Goal: Transaction & Acquisition: Purchase product/service

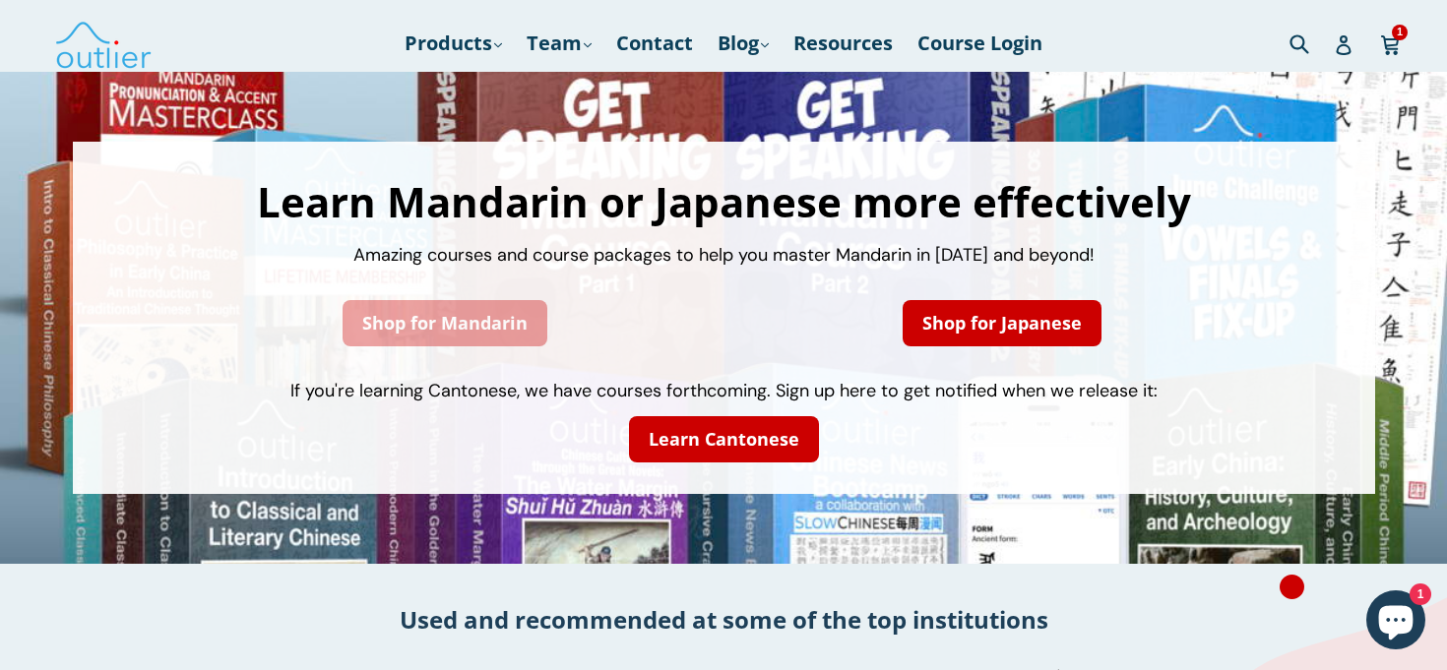
click at [444, 346] on link "Shop for Mandarin" at bounding box center [445, 323] width 205 height 46
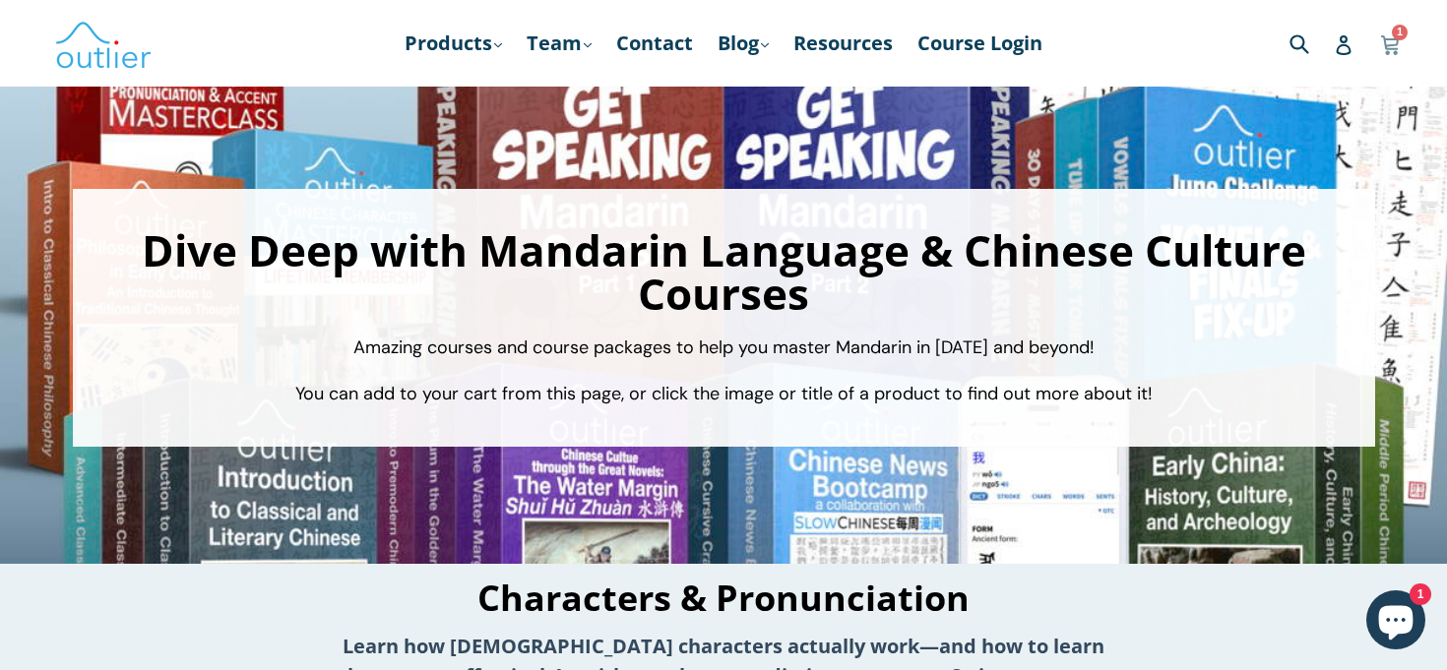
click at [1385, 39] on icon at bounding box center [1390, 42] width 18 height 15
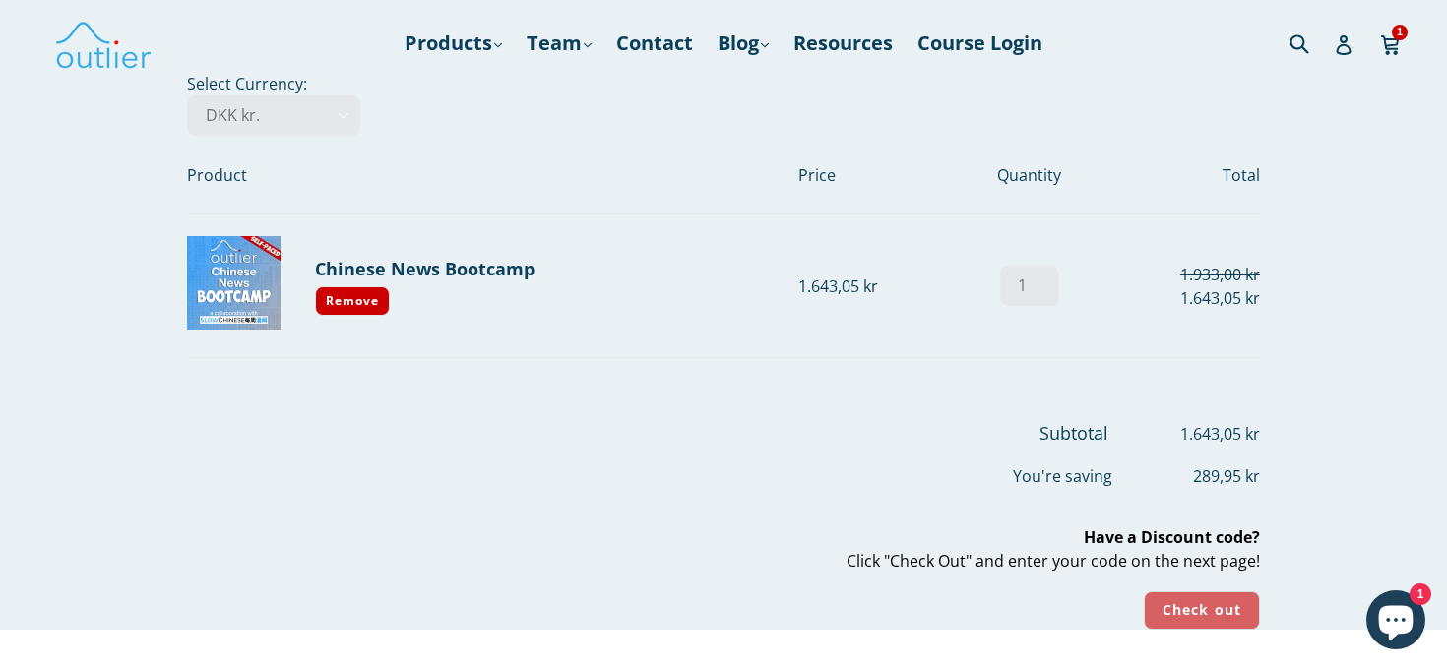
click at [1207, 617] on input "Check out" at bounding box center [1202, 611] width 116 height 38
click at [394, 276] on link "Chinese News Bootcamp" at bounding box center [425, 269] width 220 height 24
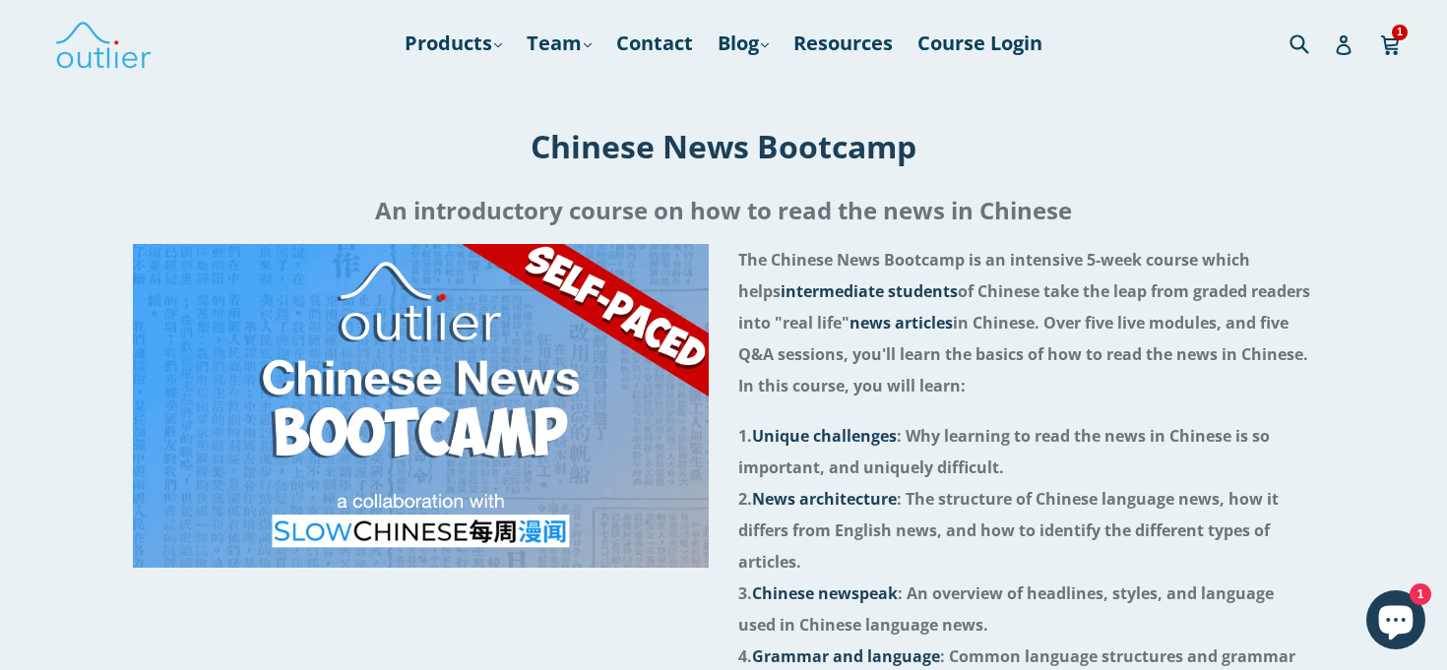
click at [1376, 613] on icon "Chat window" at bounding box center [1395, 620] width 57 height 57
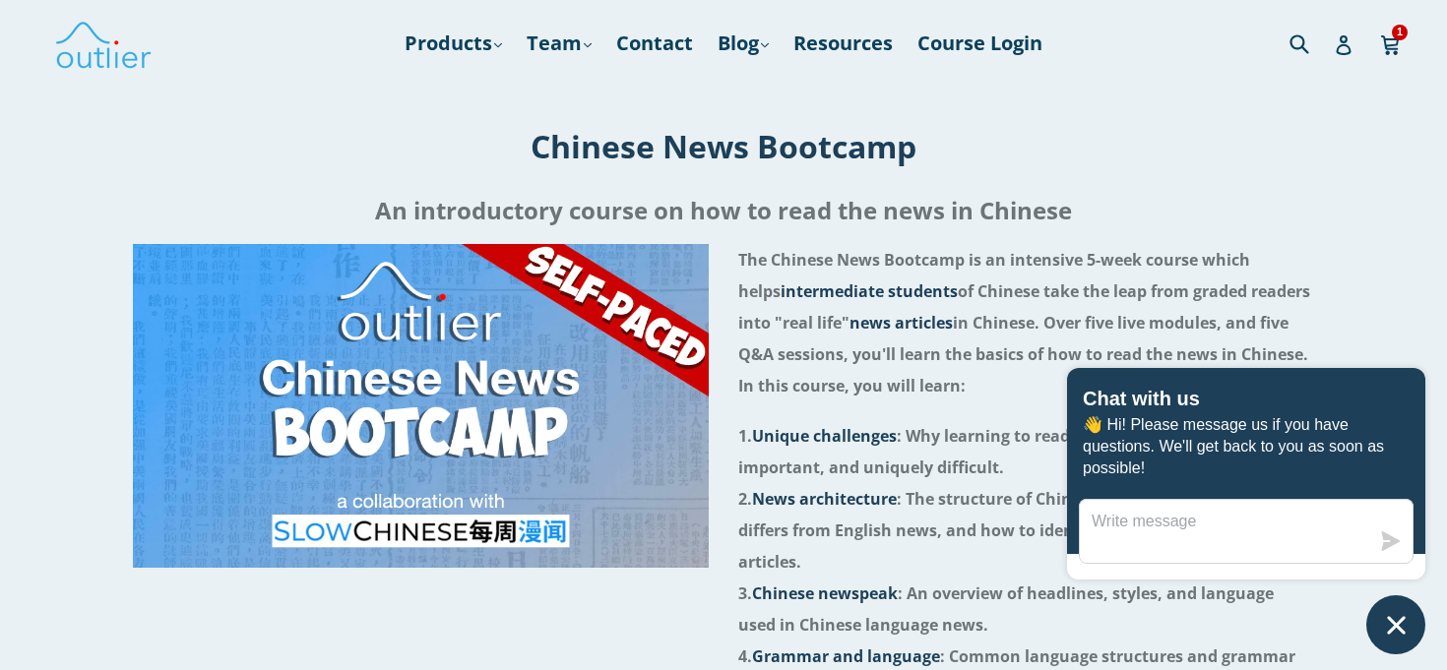
click at [916, 524] on span "2. News architecture : The structure of Chinese language news, how it differs f…" at bounding box center [1008, 530] width 540 height 85
click at [1390, 621] on icon "Chat window" at bounding box center [1396, 625] width 18 height 18
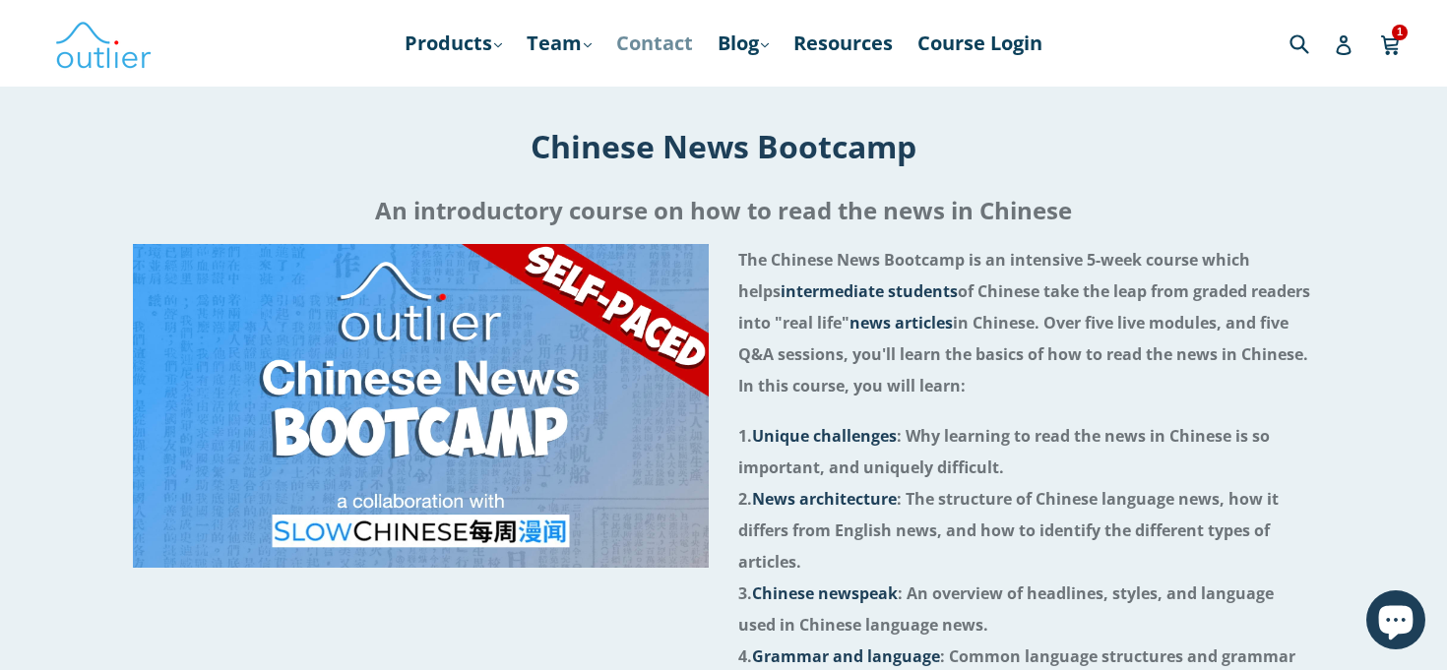
click at [678, 37] on link "Contact" at bounding box center [654, 43] width 96 height 35
click at [1395, 46] on icon at bounding box center [1390, 44] width 20 height 30
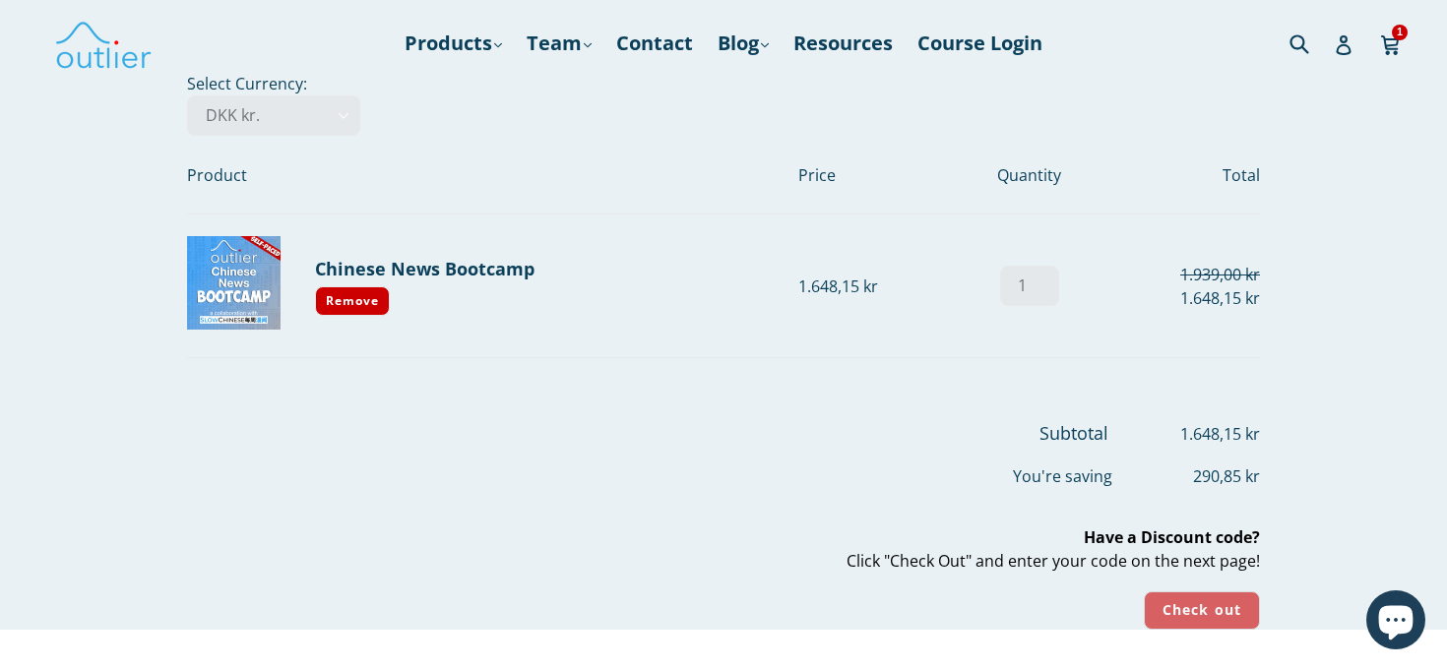
click at [1209, 615] on input "Check out" at bounding box center [1202, 611] width 116 height 38
